Goal: Find specific page/section: Find specific page/section

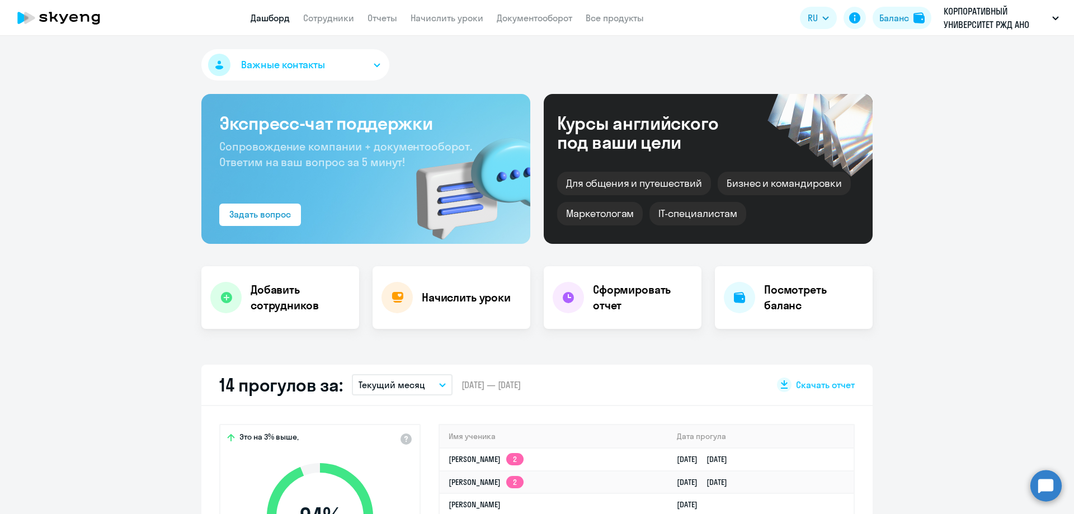
click at [323, 25] on app-header "Дашборд Сотрудники Отчеты Начислить уроки Документооборот Все продукты Дашборд …" at bounding box center [537, 18] width 1074 height 36
click at [322, 18] on link "Сотрудники" at bounding box center [328, 17] width 51 height 11
select select "30"
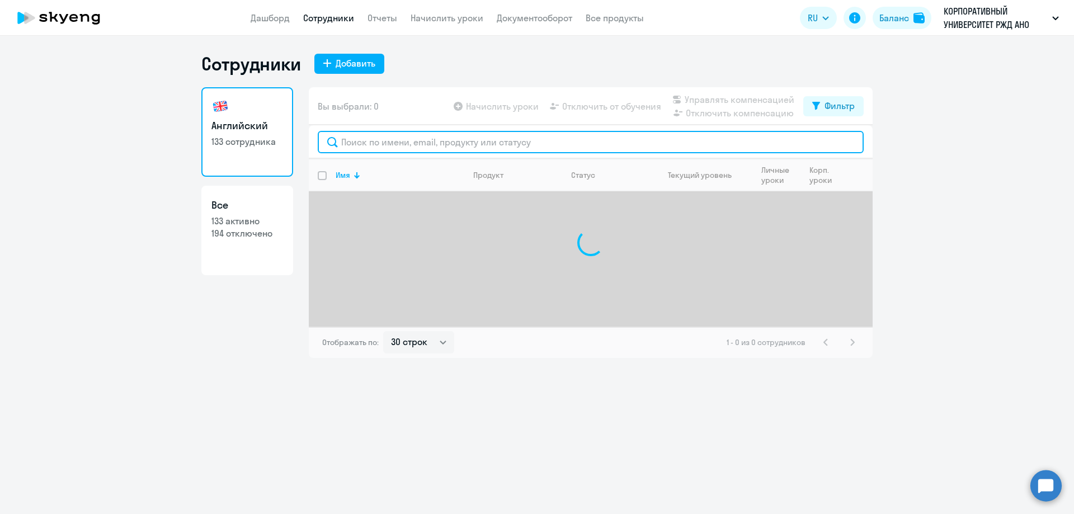
click at [371, 147] on input "text" at bounding box center [591, 142] width 546 height 22
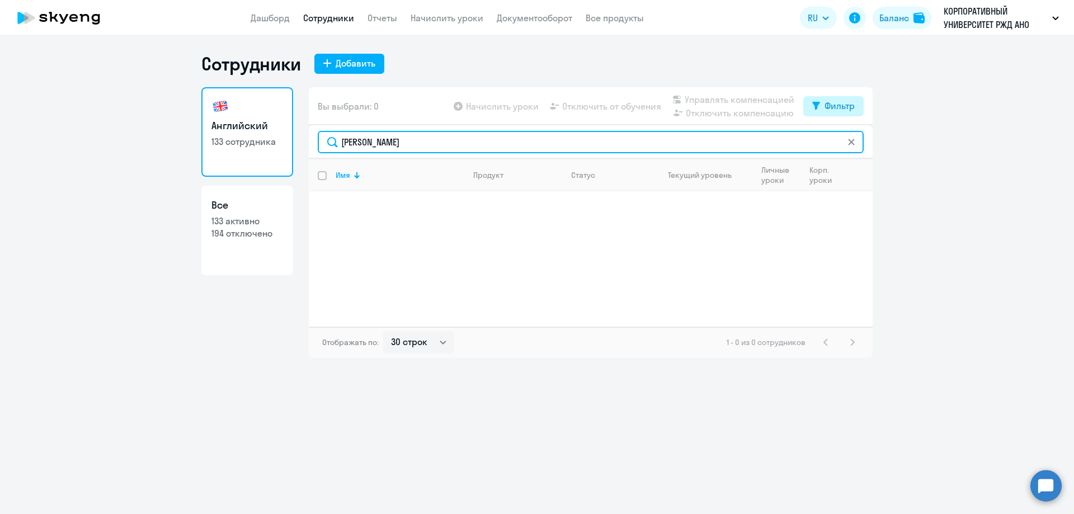
type input "[PERSON_NAME]"
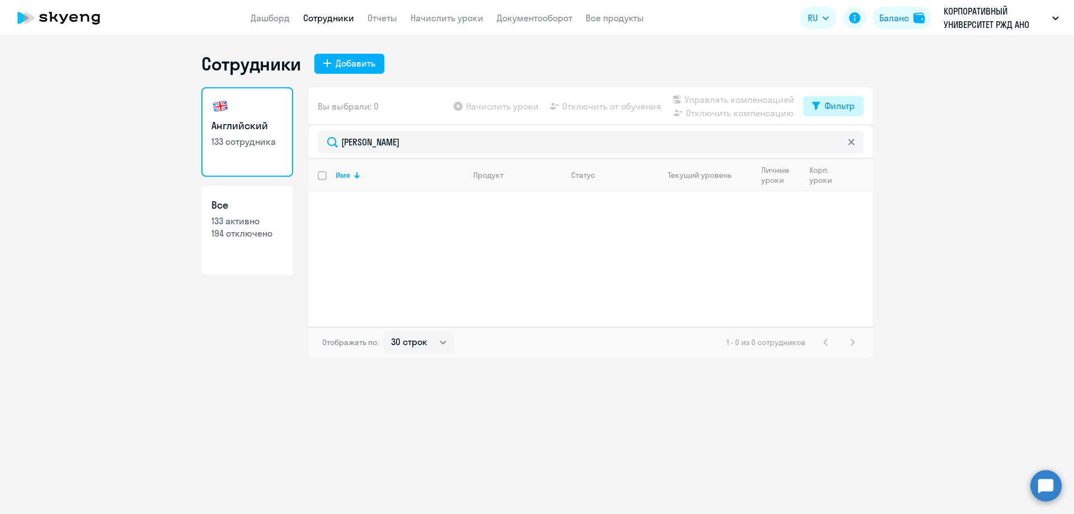
click at [846, 104] on div "Фильтр" at bounding box center [840, 105] width 30 height 13
click at [850, 144] on span at bounding box center [845, 142] width 19 height 11
click at [836, 143] on input "checkbox" at bounding box center [835, 142] width 1 height 1
checkbox input "true"
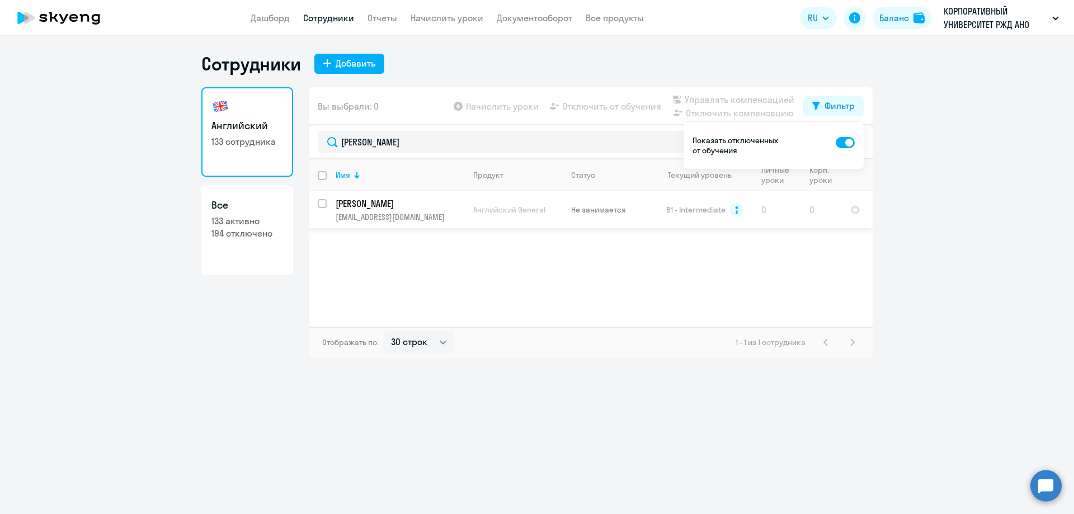
click at [413, 210] on td "[PERSON_NAME] [PERSON_NAME][EMAIL_ADDRESS][DOMAIN_NAME]" at bounding box center [396, 209] width 138 height 37
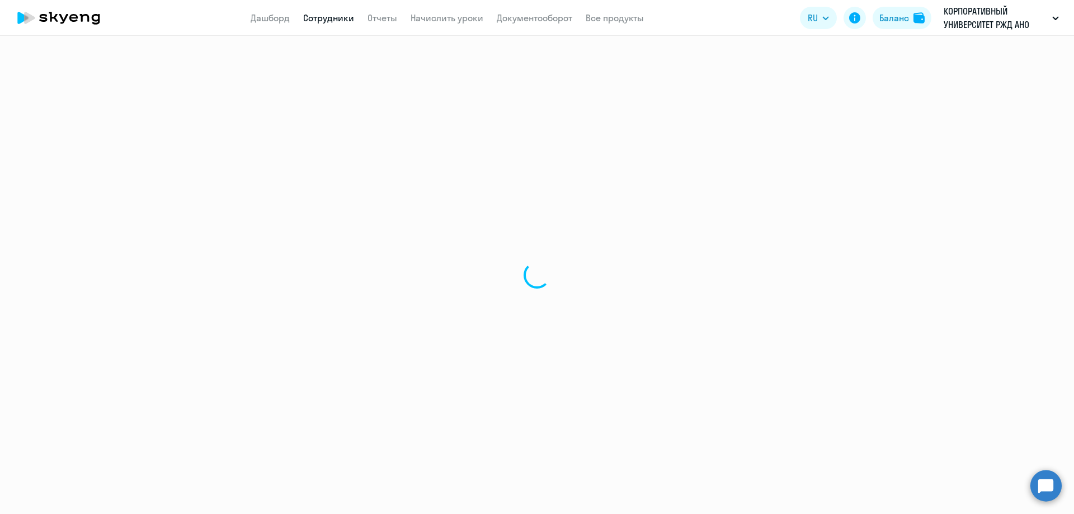
select select "english"
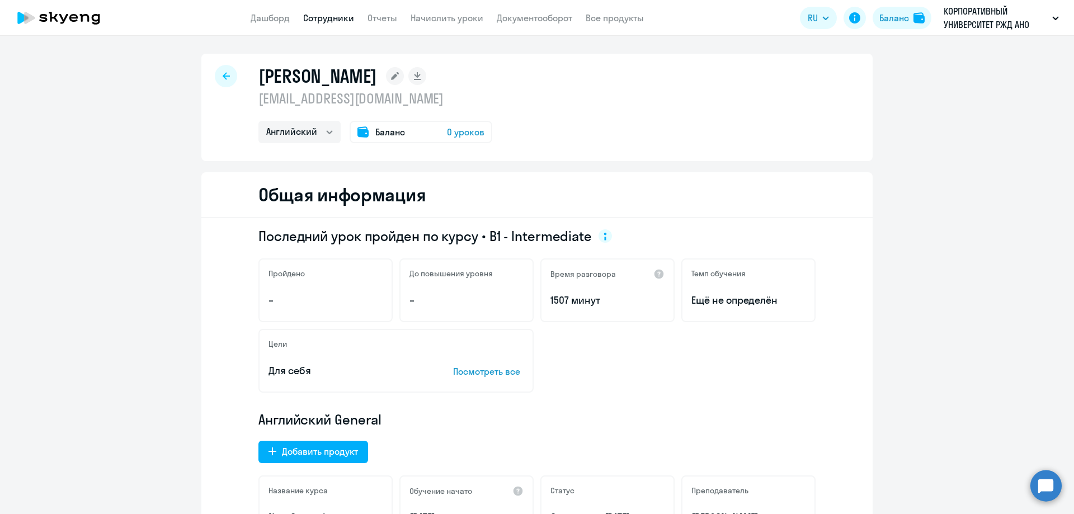
click at [223, 77] on icon at bounding box center [226, 76] width 7 height 8
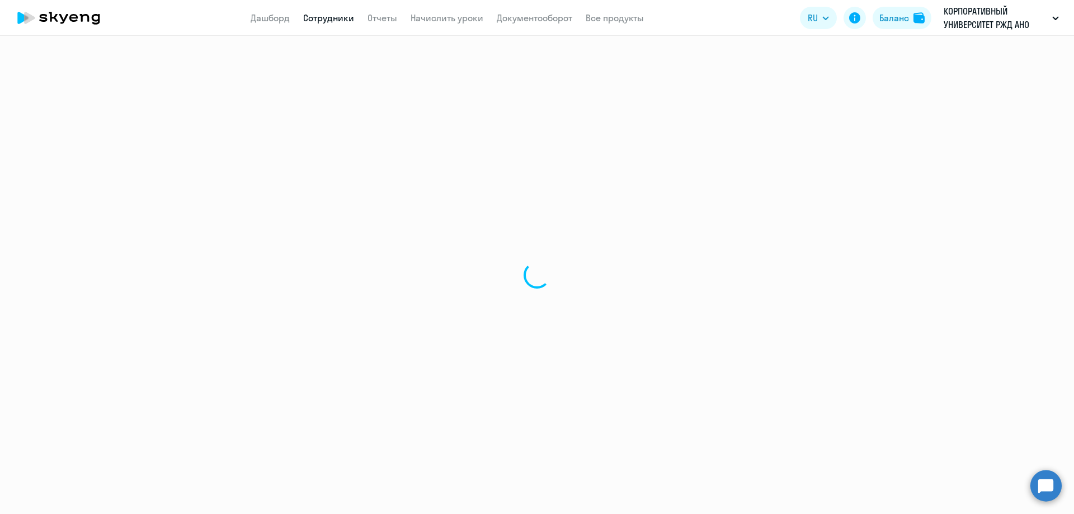
select select "30"
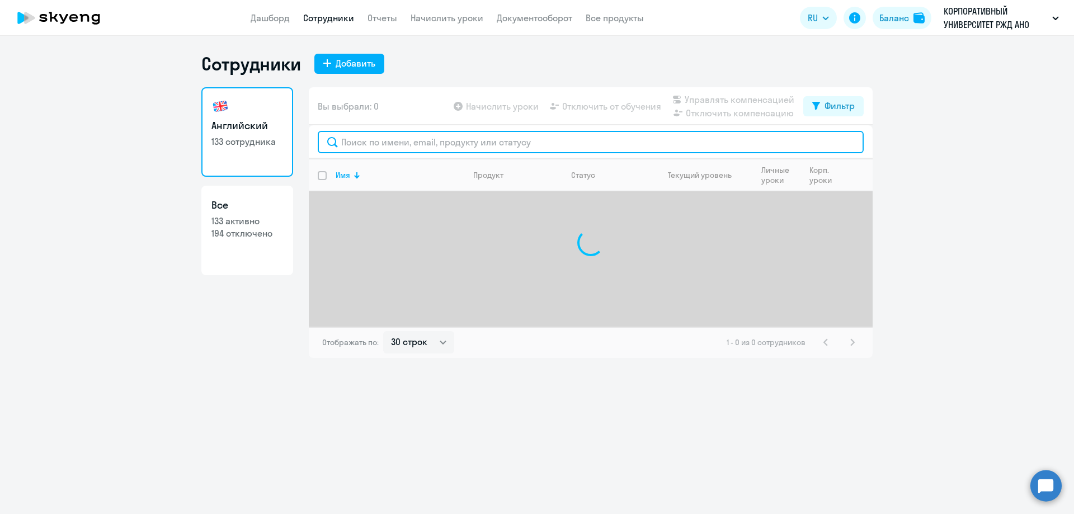
click at [357, 143] on input "text" at bounding box center [591, 142] width 546 height 22
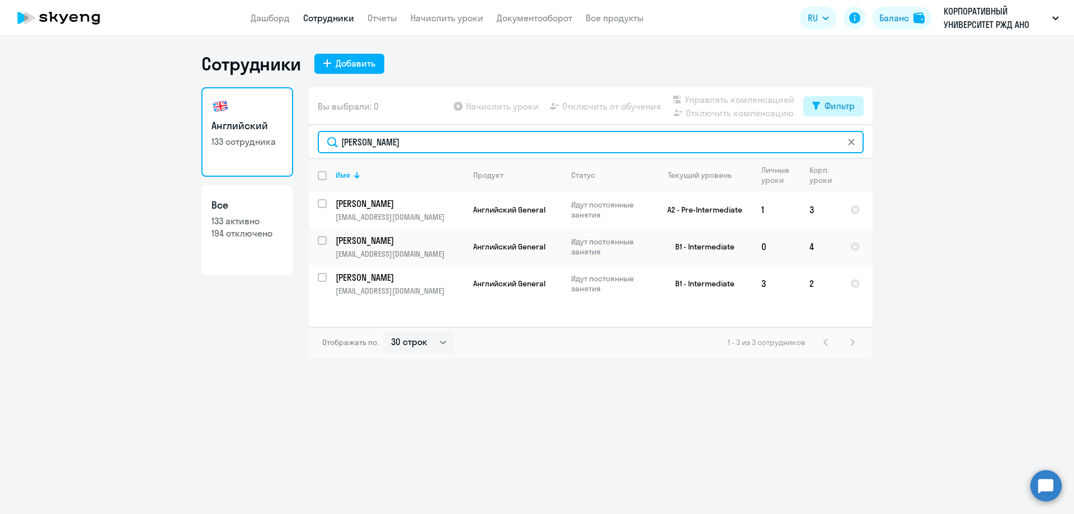
type input "[PERSON_NAME]"
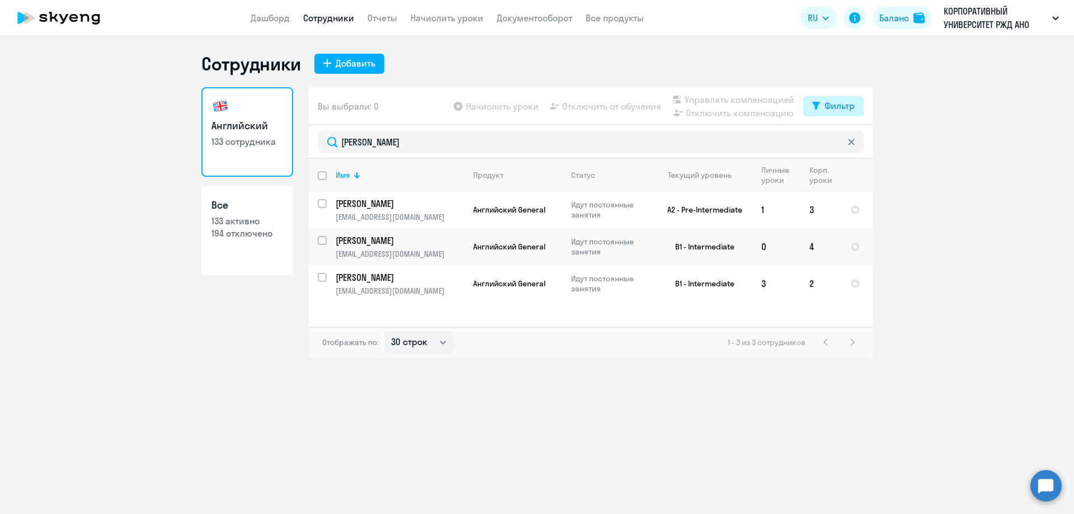
click at [838, 107] on div "Фильтр" at bounding box center [840, 105] width 30 height 13
click at [846, 142] on span at bounding box center [845, 142] width 19 height 11
click at [836, 142] on input "checkbox" at bounding box center [835, 142] width 1 height 1
checkbox input "true"
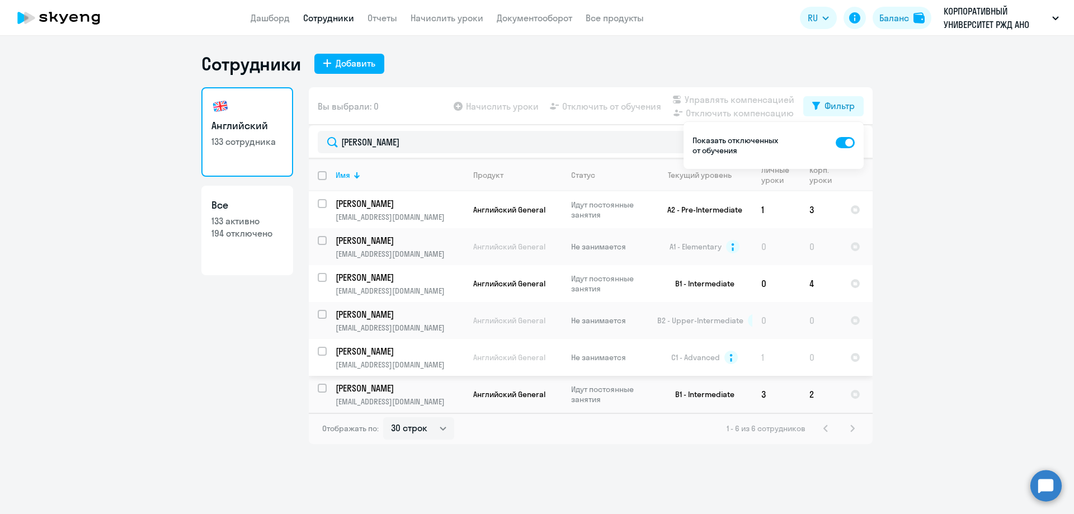
click at [439, 361] on p "[EMAIL_ADDRESS][DOMAIN_NAME]" at bounding box center [400, 365] width 128 height 10
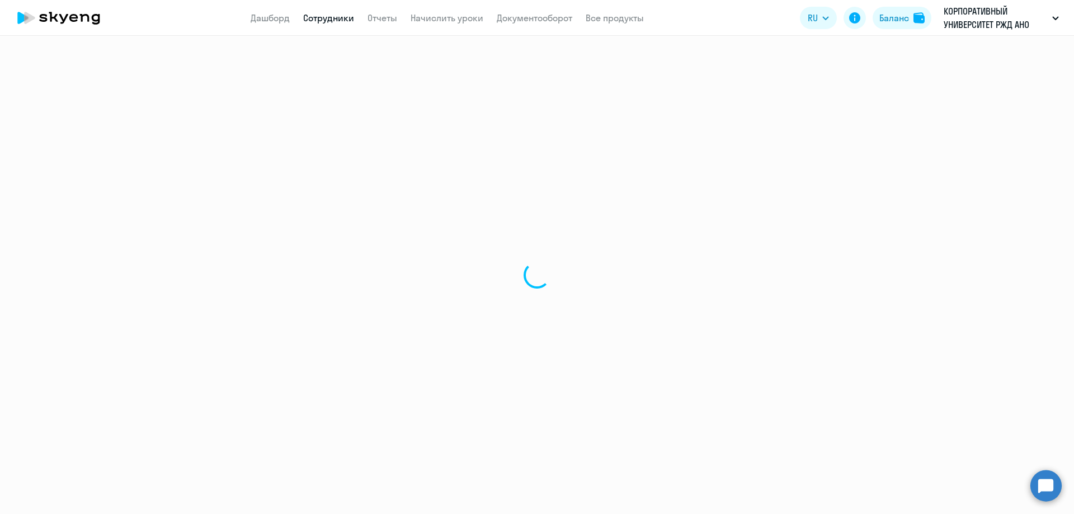
select select "english"
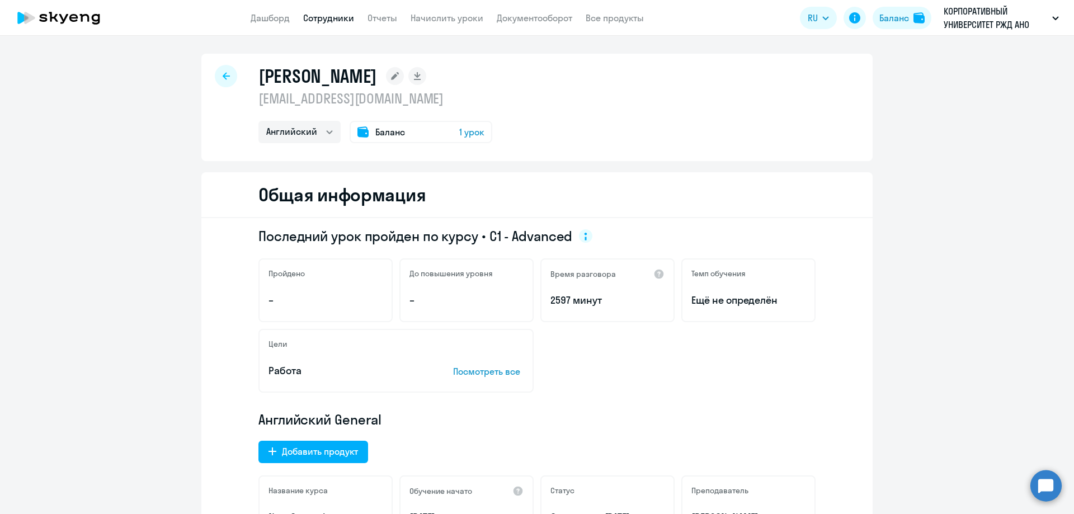
click at [225, 79] on div at bounding box center [226, 76] width 22 height 22
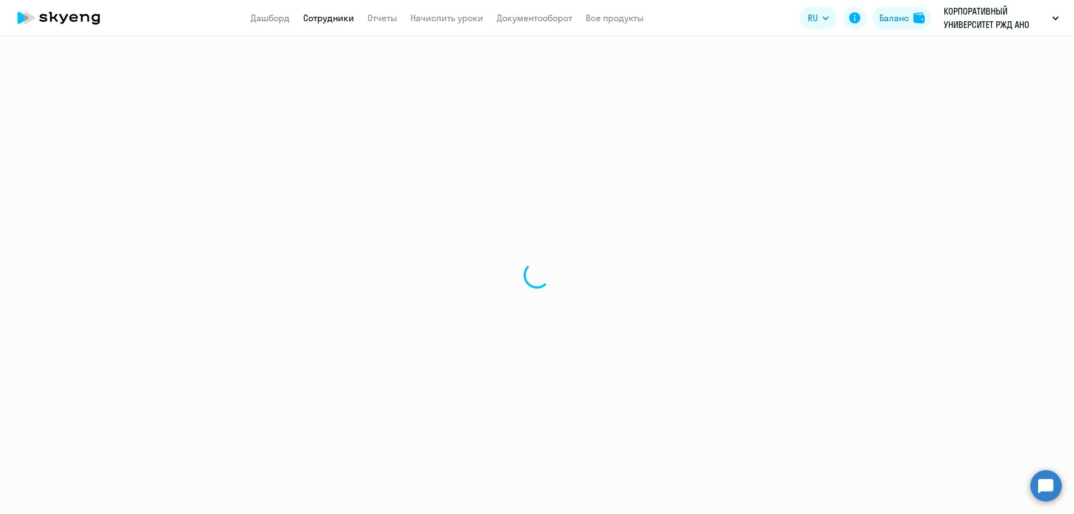
select select "30"
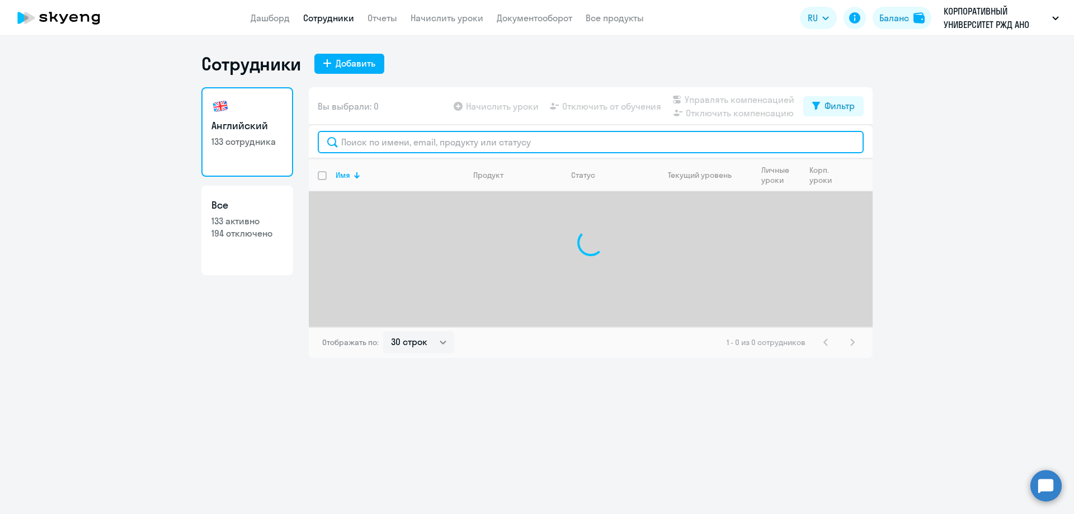
click at [365, 139] on input "text" at bounding box center [591, 142] width 546 height 22
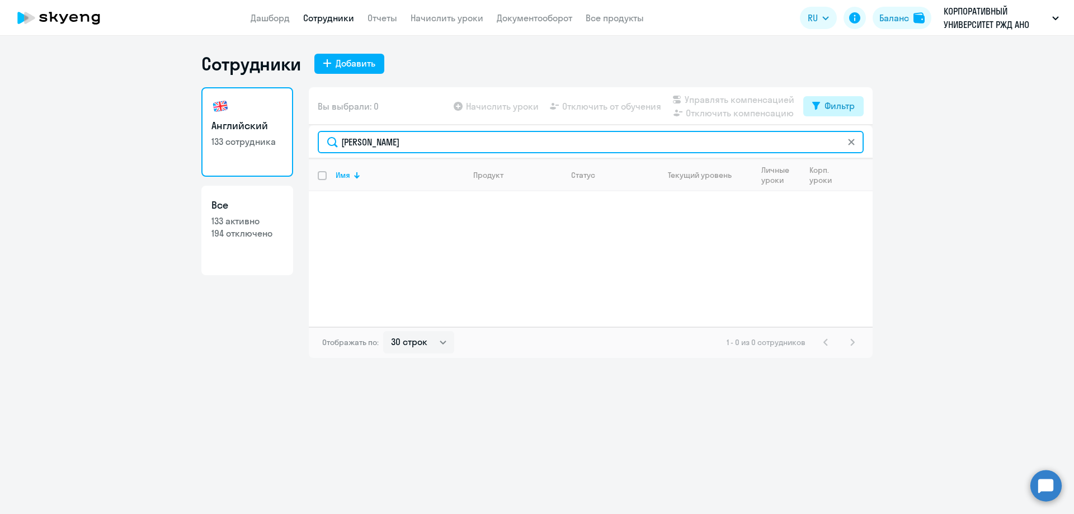
type input "[PERSON_NAME]"
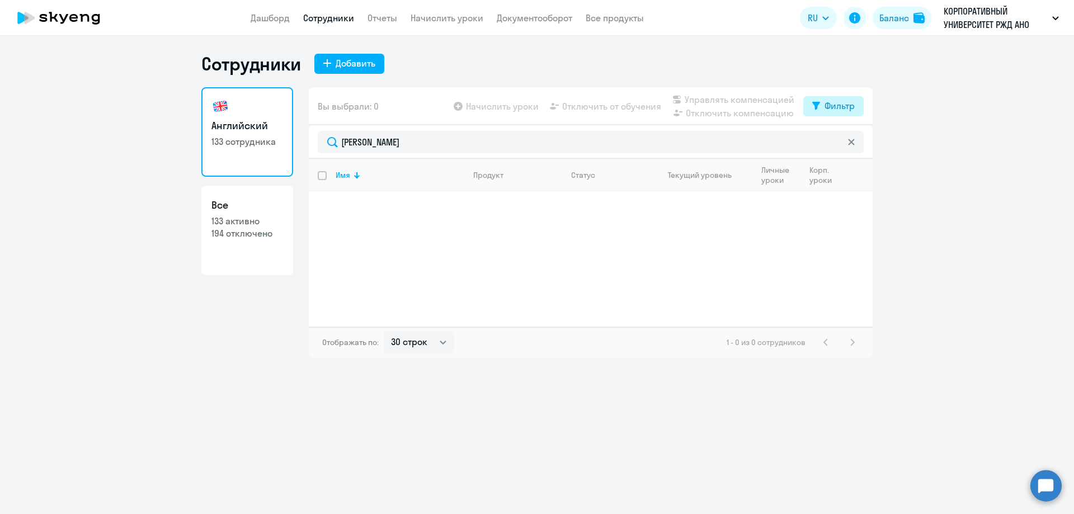
click at [854, 107] on div "Фильтр" at bounding box center [840, 105] width 30 height 13
click at [849, 144] on span at bounding box center [845, 142] width 19 height 11
click at [836, 143] on input "checkbox" at bounding box center [835, 142] width 1 height 1
checkbox input "true"
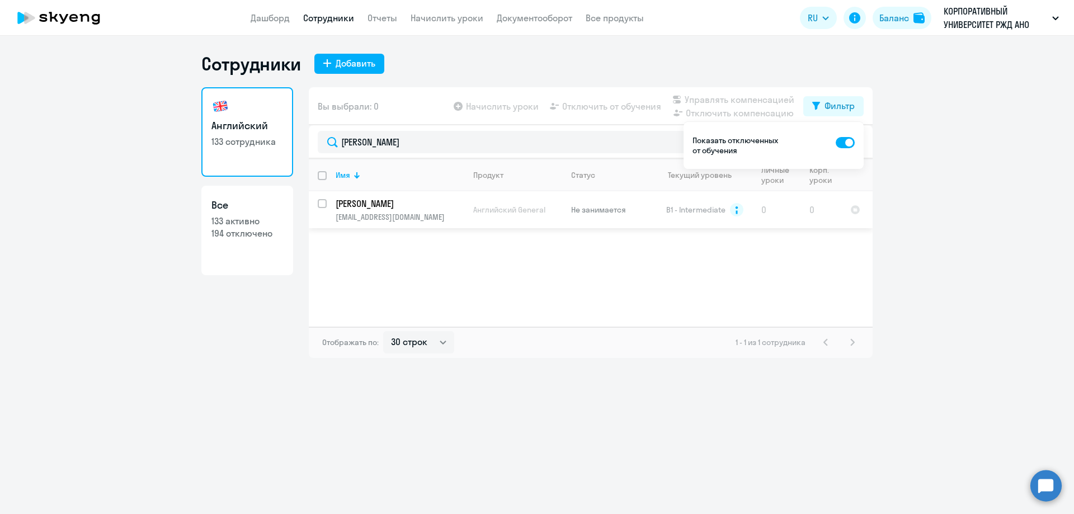
click at [413, 201] on p "[PERSON_NAME]" at bounding box center [399, 203] width 126 height 12
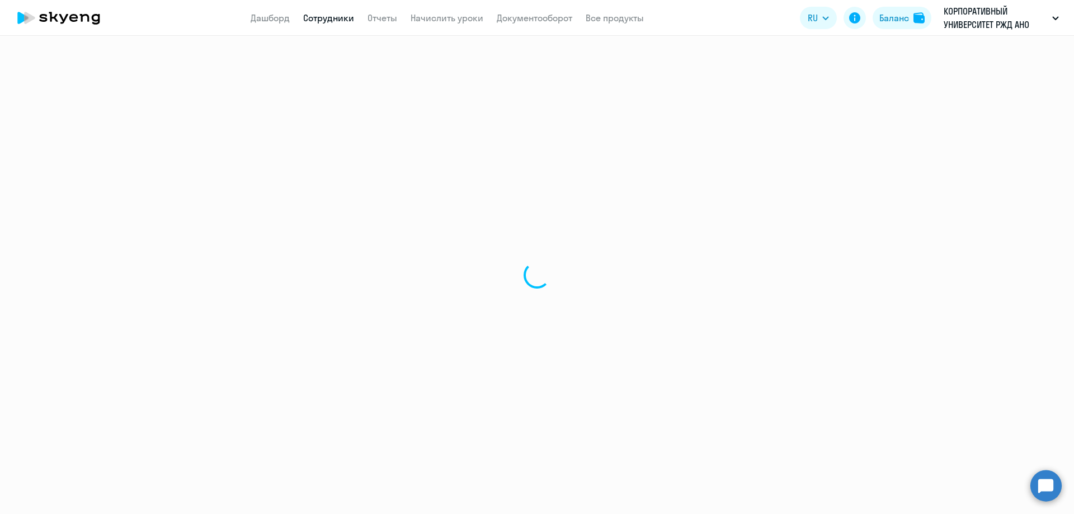
select select "english"
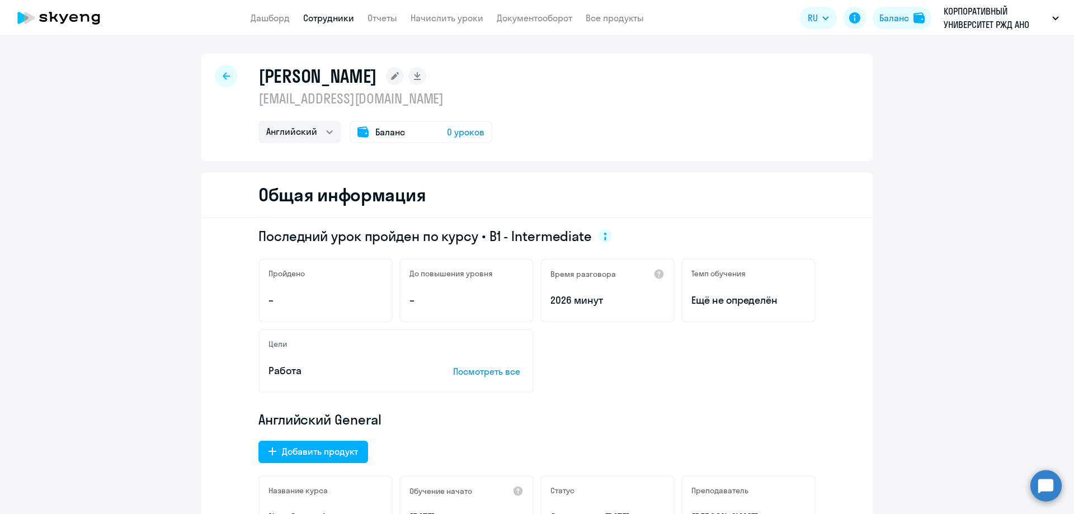
click at [223, 76] on icon at bounding box center [226, 75] width 7 height 7
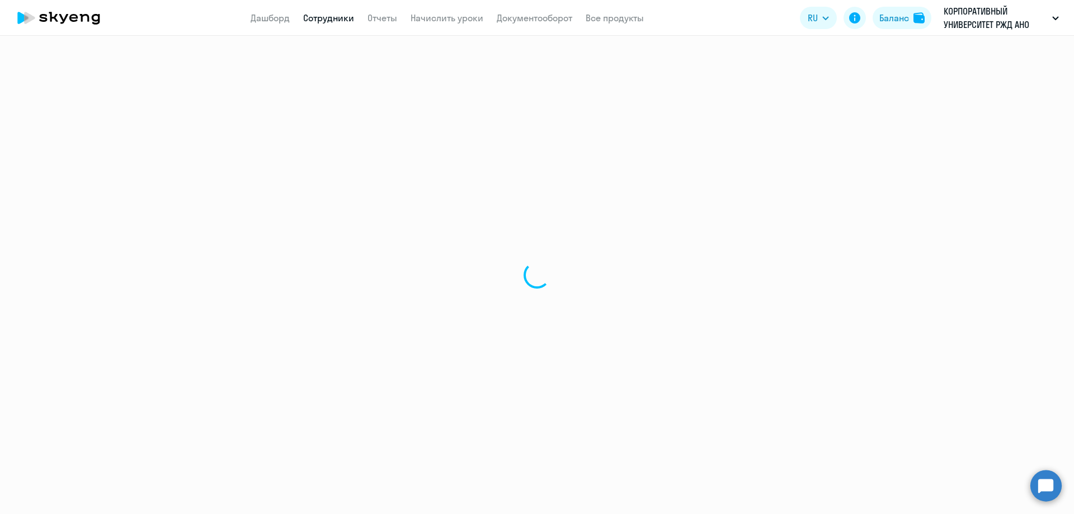
select select "30"
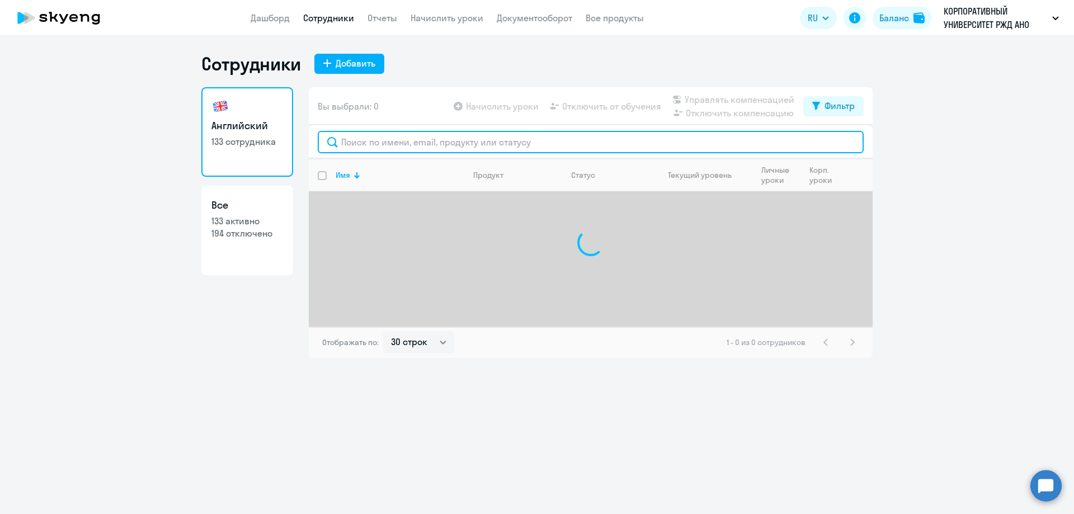
click at [366, 133] on input "text" at bounding box center [591, 142] width 546 height 22
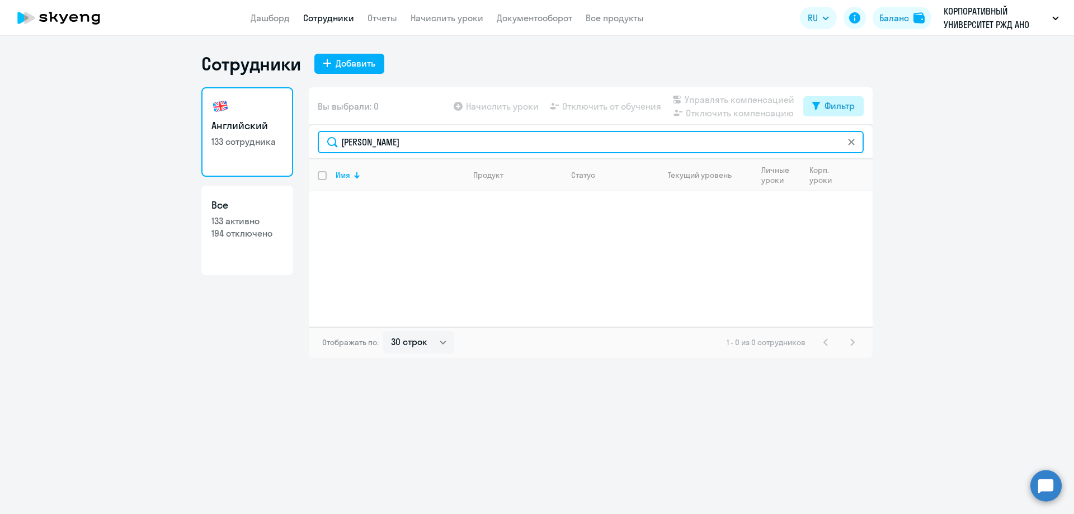
type input "[PERSON_NAME]"
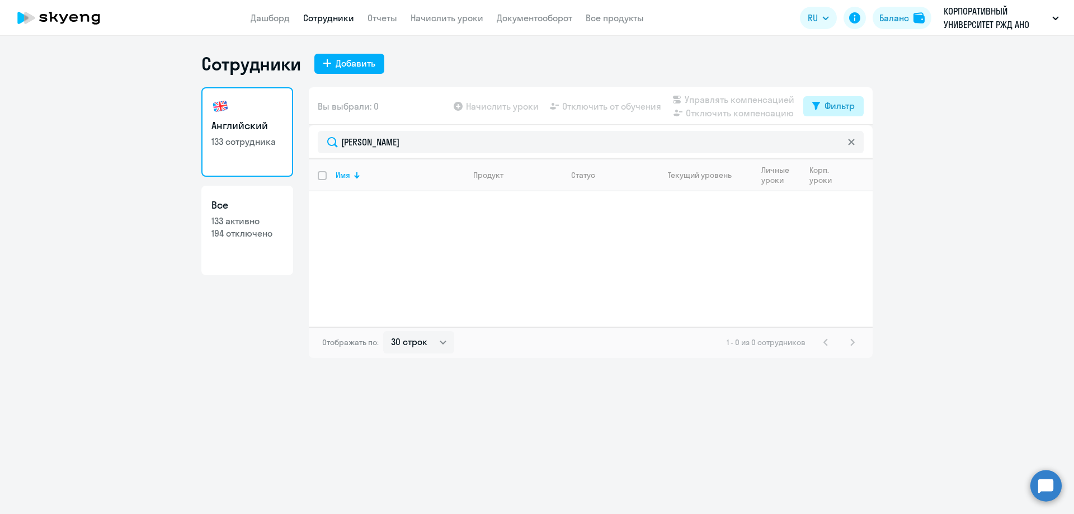
click at [813, 114] on button "Фильтр" at bounding box center [833, 106] width 60 height 20
click at [849, 141] on span at bounding box center [845, 142] width 19 height 11
click at [836, 142] on input "checkbox" at bounding box center [835, 142] width 1 height 1
checkbox input "true"
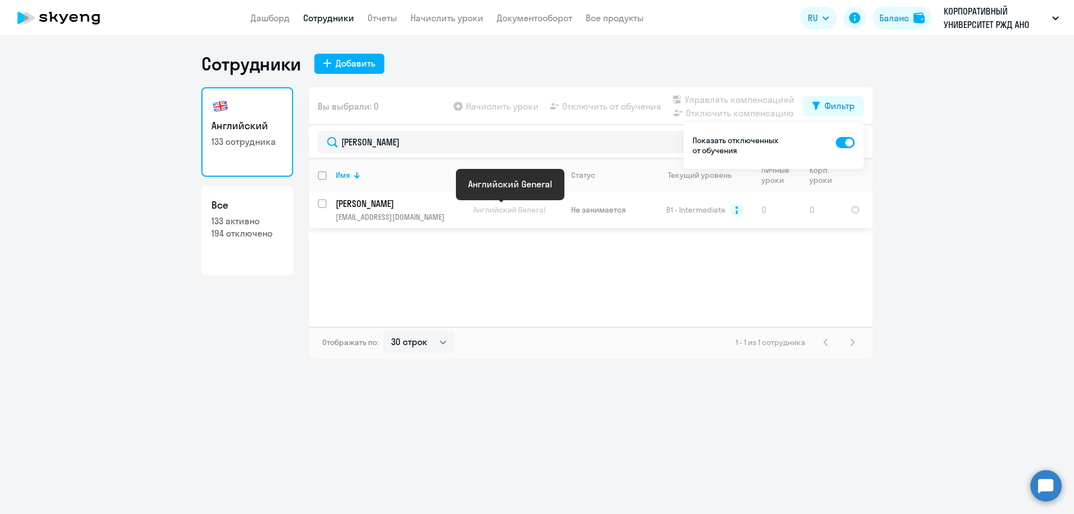
click at [482, 211] on span "Английский General" at bounding box center [509, 210] width 72 height 10
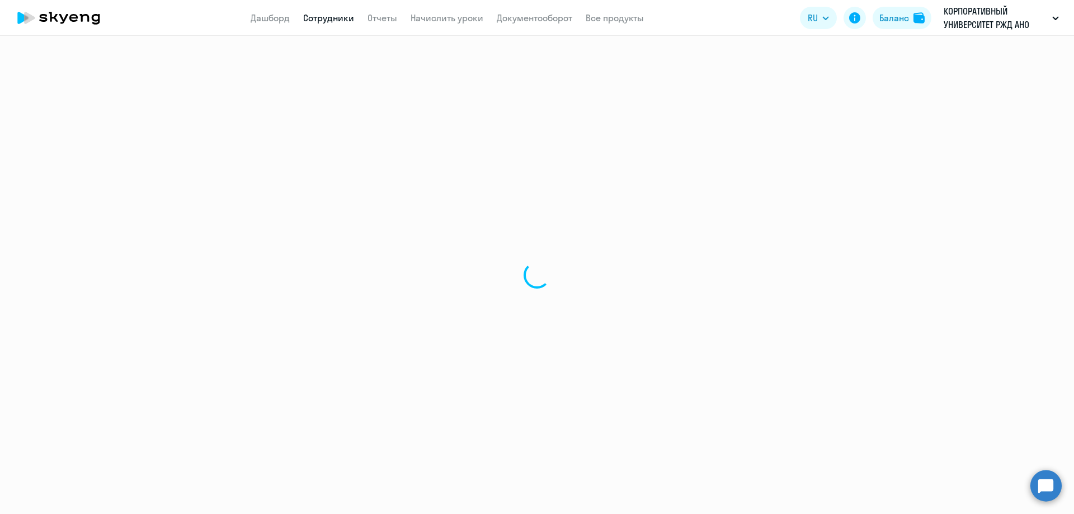
select select "english"
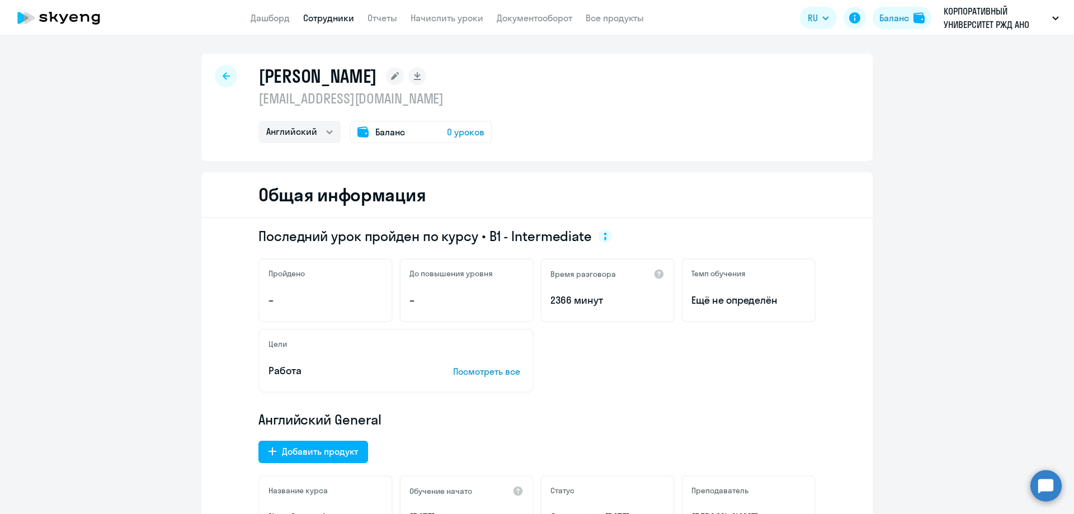
click at [223, 77] on icon at bounding box center [226, 76] width 7 height 8
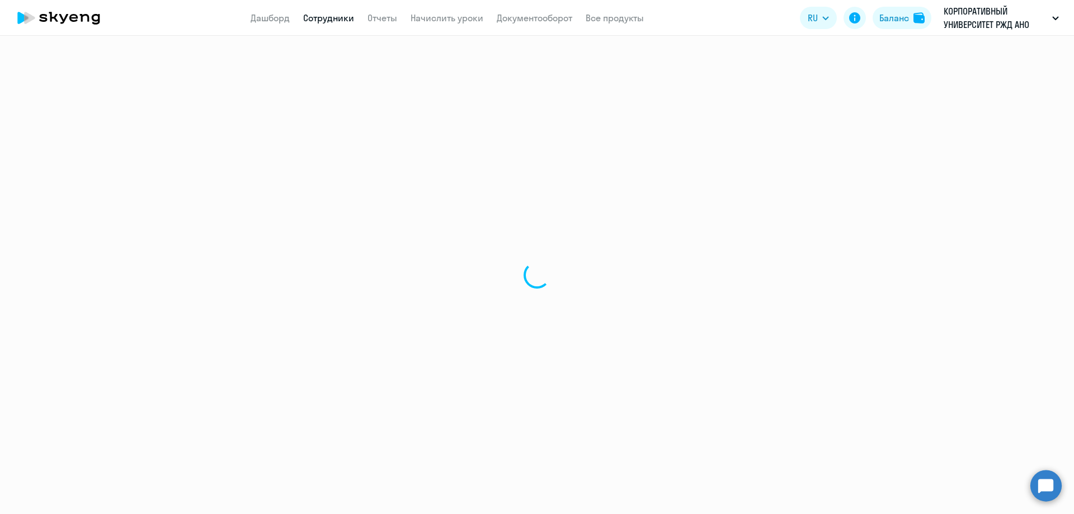
select select "30"
